Goal: Check status: Check status

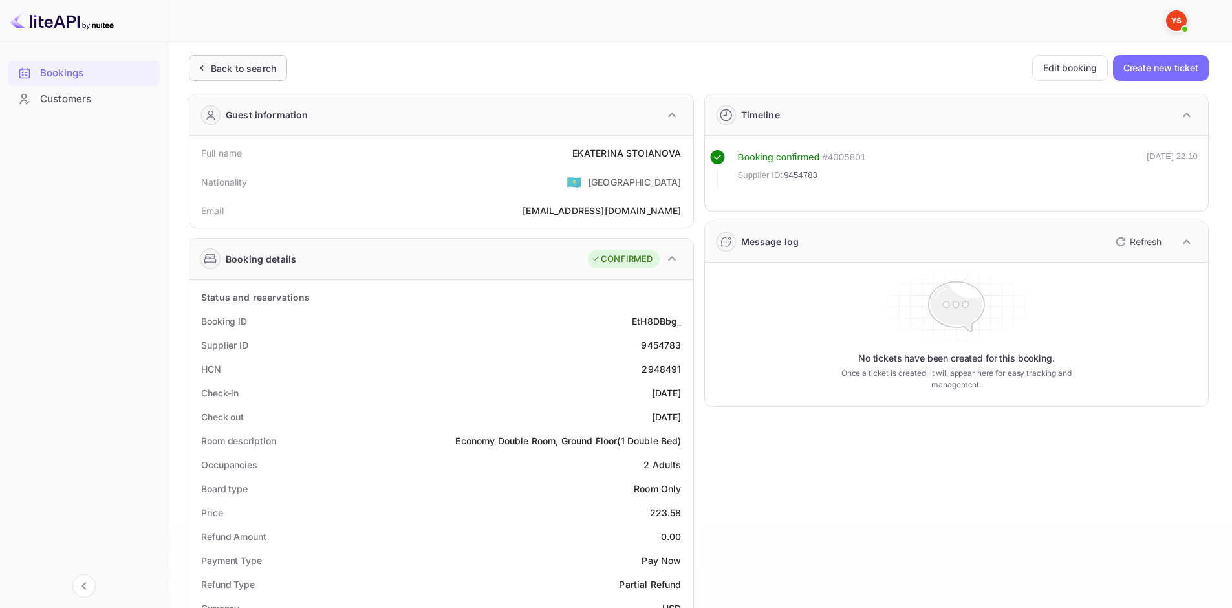
click at [242, 70] on div "Back to search" at bounding box center [243, 68] width 65 height 14
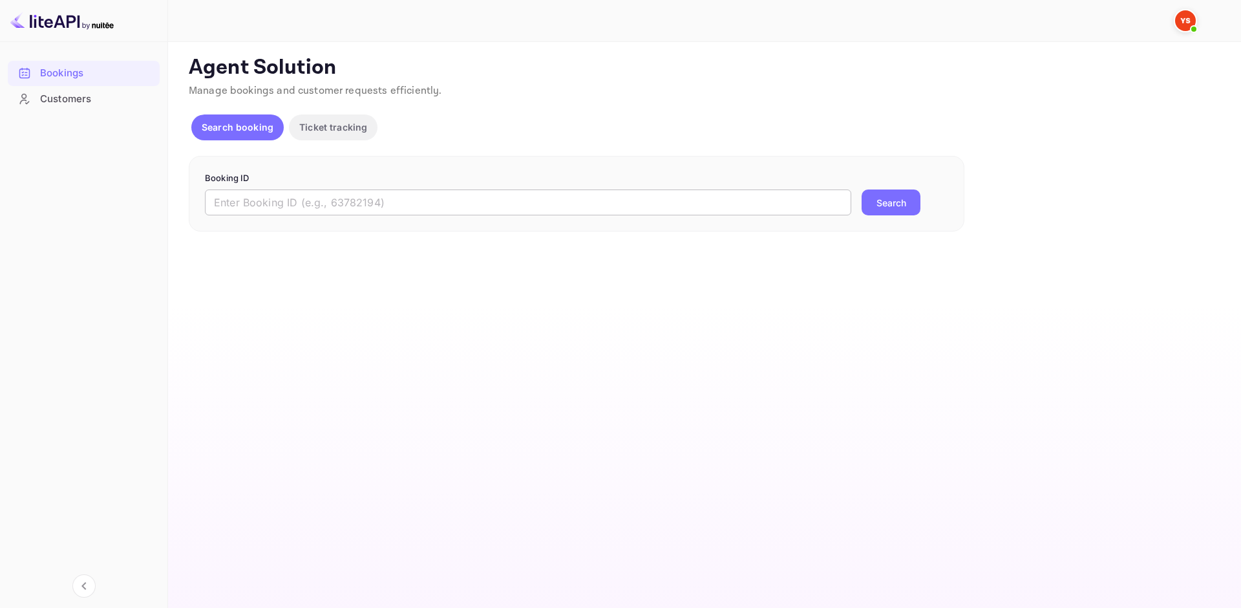
click at [337, 198] on input "text" at bounding box center [528, 202] width 647 height 26
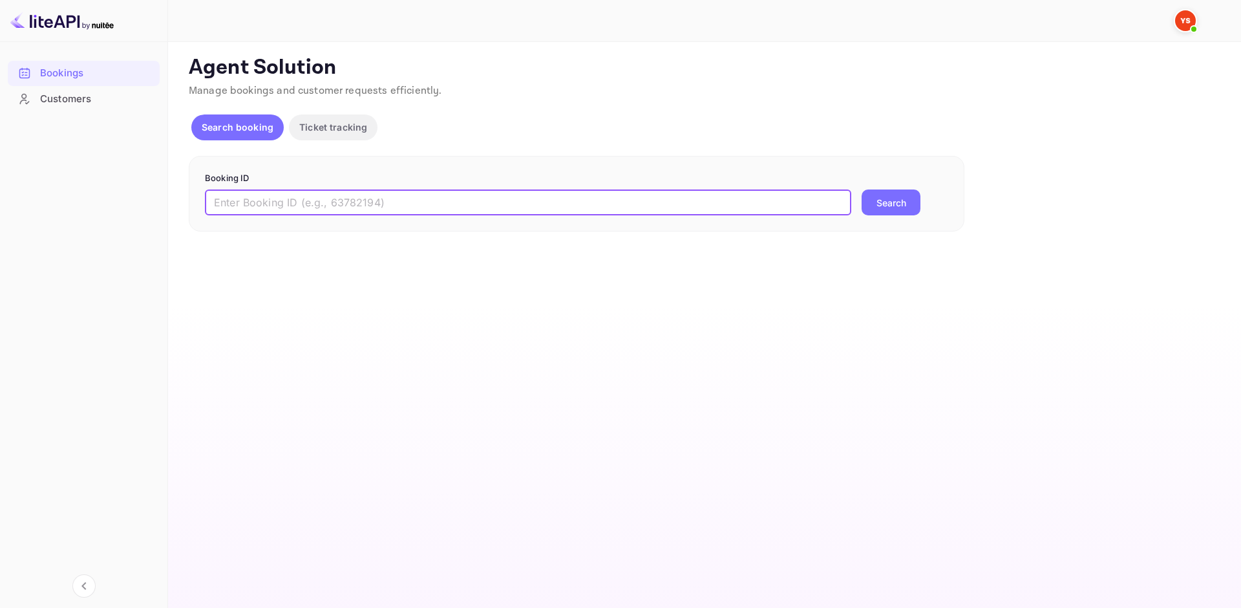
paste input "[EMAIL_ADDRESS][DOMAIN_NAME]"
type input "[EMAIL_ADDRESS][DOMAIN_NAME]"
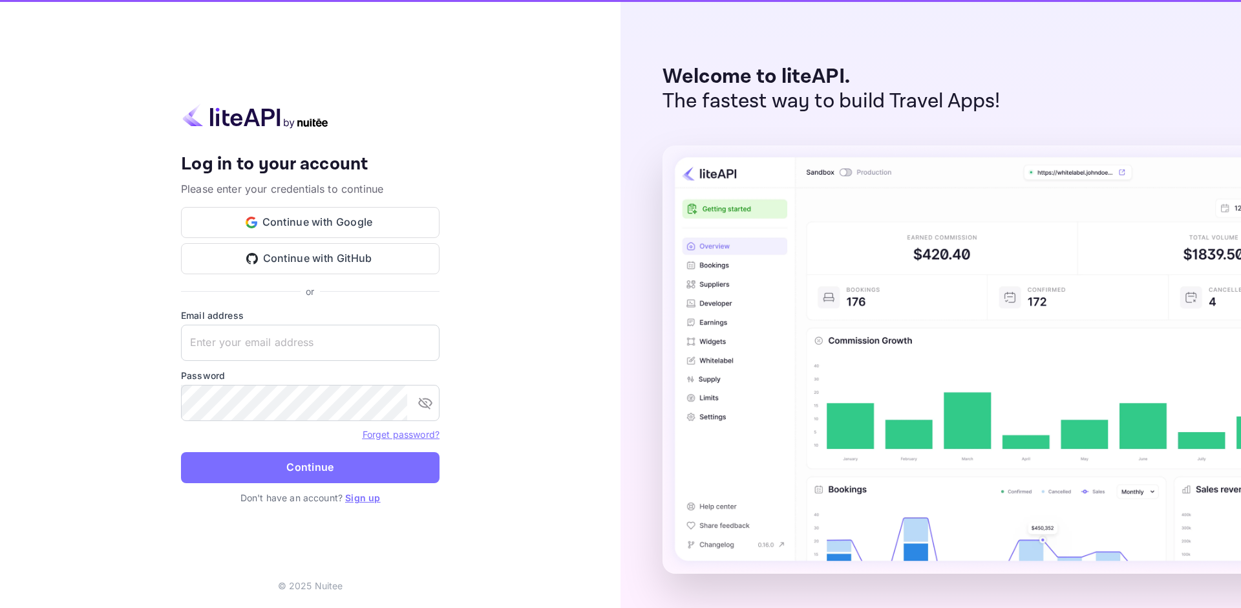
type input "[EMAIL_ADDRESS][DOMAIN_NAME]"
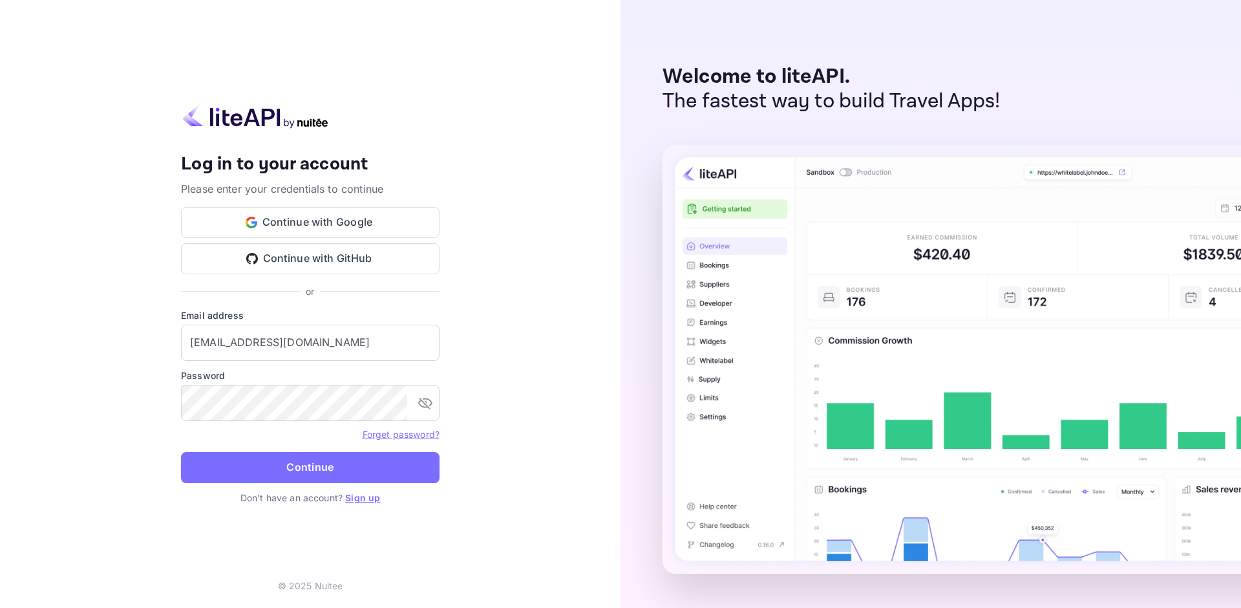
click at [892, 206] on img at bounding box center [1018, 359] width 711 height 428
click at [295, 467] on button "Continue" at bounding box center [310, 467] width 259 height 31
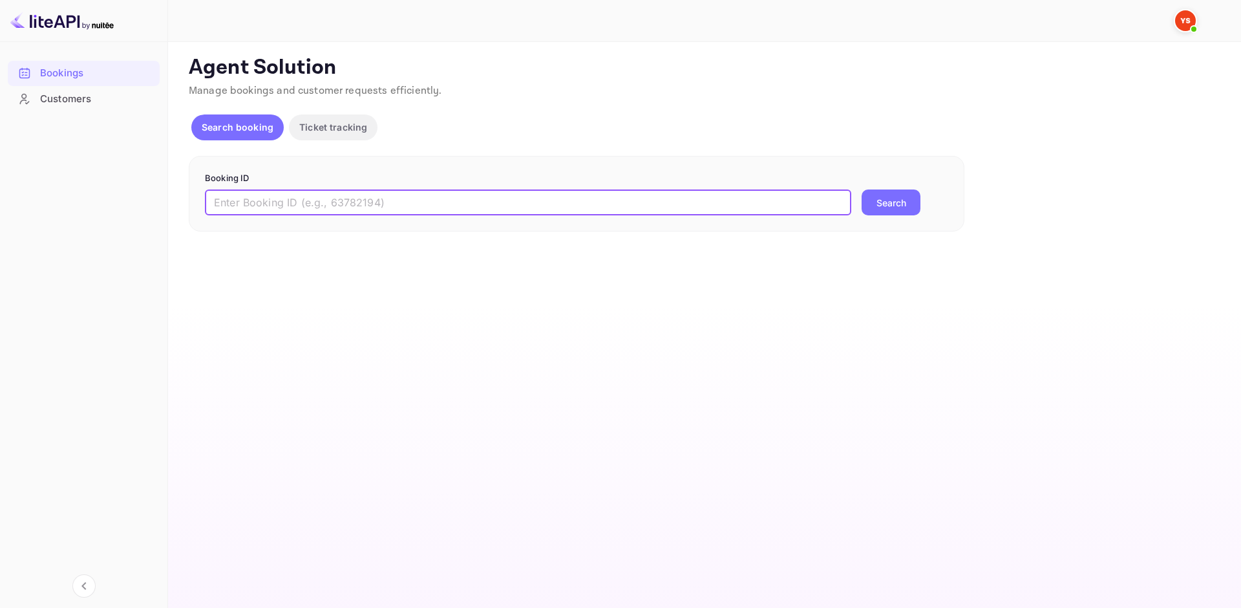
click at [361, 208] on input "text" at bounding box center [528, 202] width 647 height 26
click at [453, 196] on input "text" at bounding box center [528, 202] width 647 height 26
paste input "[EMAIL_ADDRESS][DOMAIN_NAME]"
type input "[EMAIL_ADDRESS][DOMAIN_NAME]"
drag, startPoint x: 415, startPoint y: 206, endPoint x: 176, endPoint y: 201, distance: 238.6
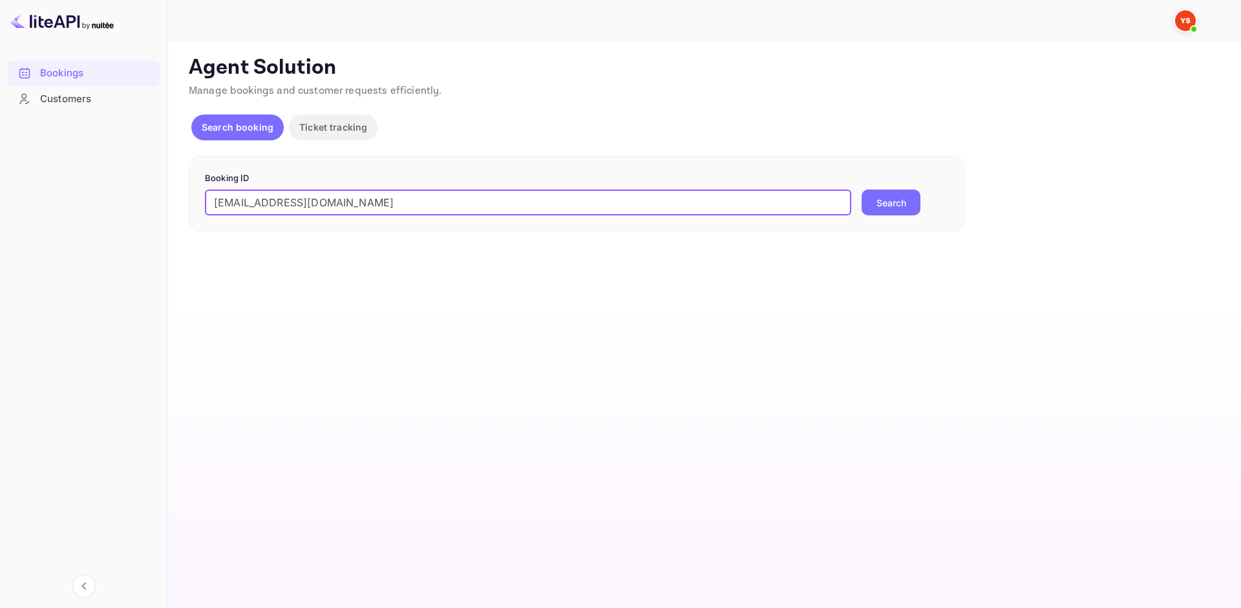
click at [176, 201] on div "Unsaved Changes Ticket Affiliate URL [URL][DOMAIN_NAME] Business partner name N…" at bounding box center [697, 136] width 1058 height 189
click at [376, 191] on input "text" at bounding box center [528, 202] width 647 height 26
paste input "9634193"
type input "9634193"
click at [884, 207] on button "Search" at bounding box center [891, 202] width 59 height 26
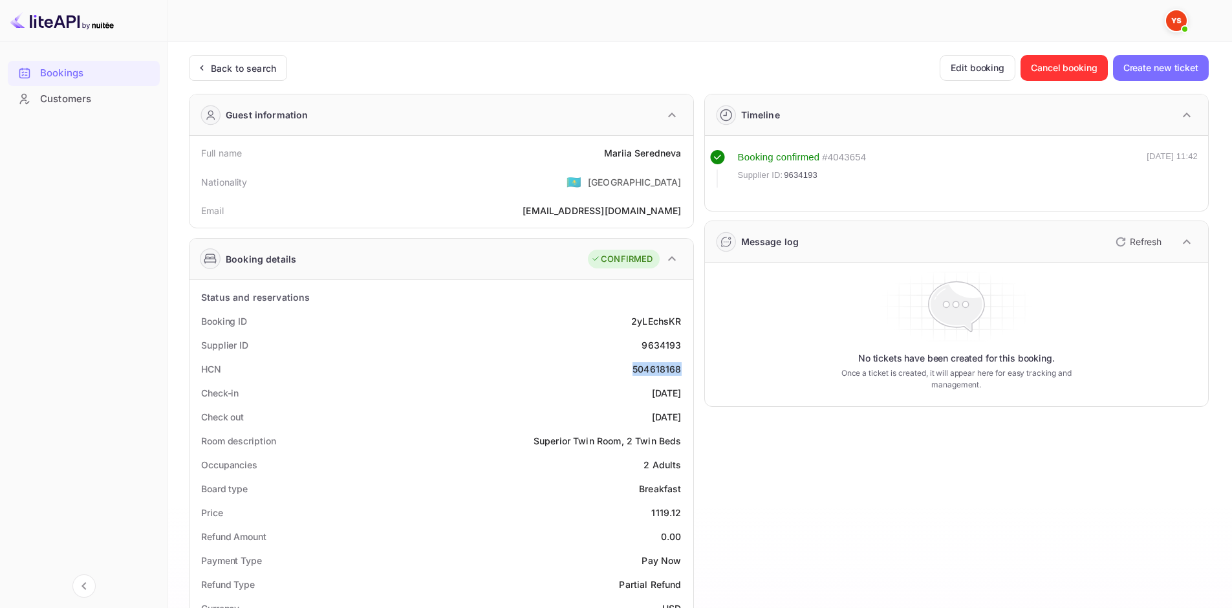
drag, startPoint x: 684, startPoint y: 364, endPoint x: 631, endPoint y: 363, distance: 53.0
click at [631, 363] on div "HCN 504618168" at bounding box center [441, 369] width 493 height 24
copy div "504618168"
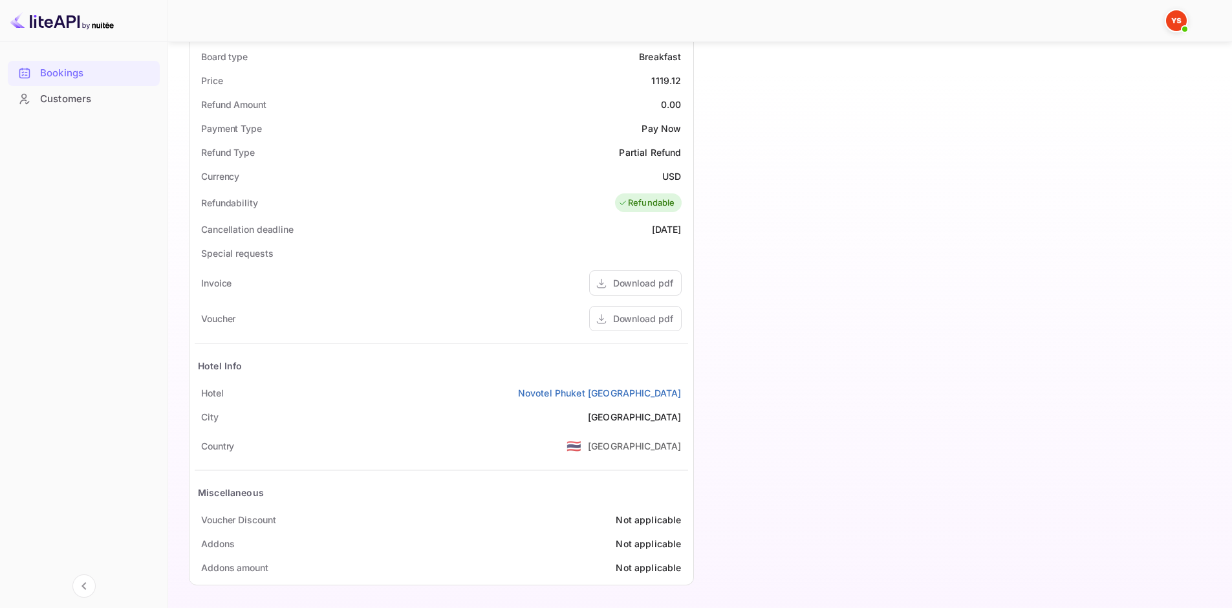
scroll to position [434, 0]
click at [663, 319] on div "Download pdf" at bounding box center [643, 317] width 60 height 14
click at [661, 315] on div "Download pdf" at bounding box center [643, 317] width 60 height 14
